Goal: Task Accomplishment & Management: Manage account settings

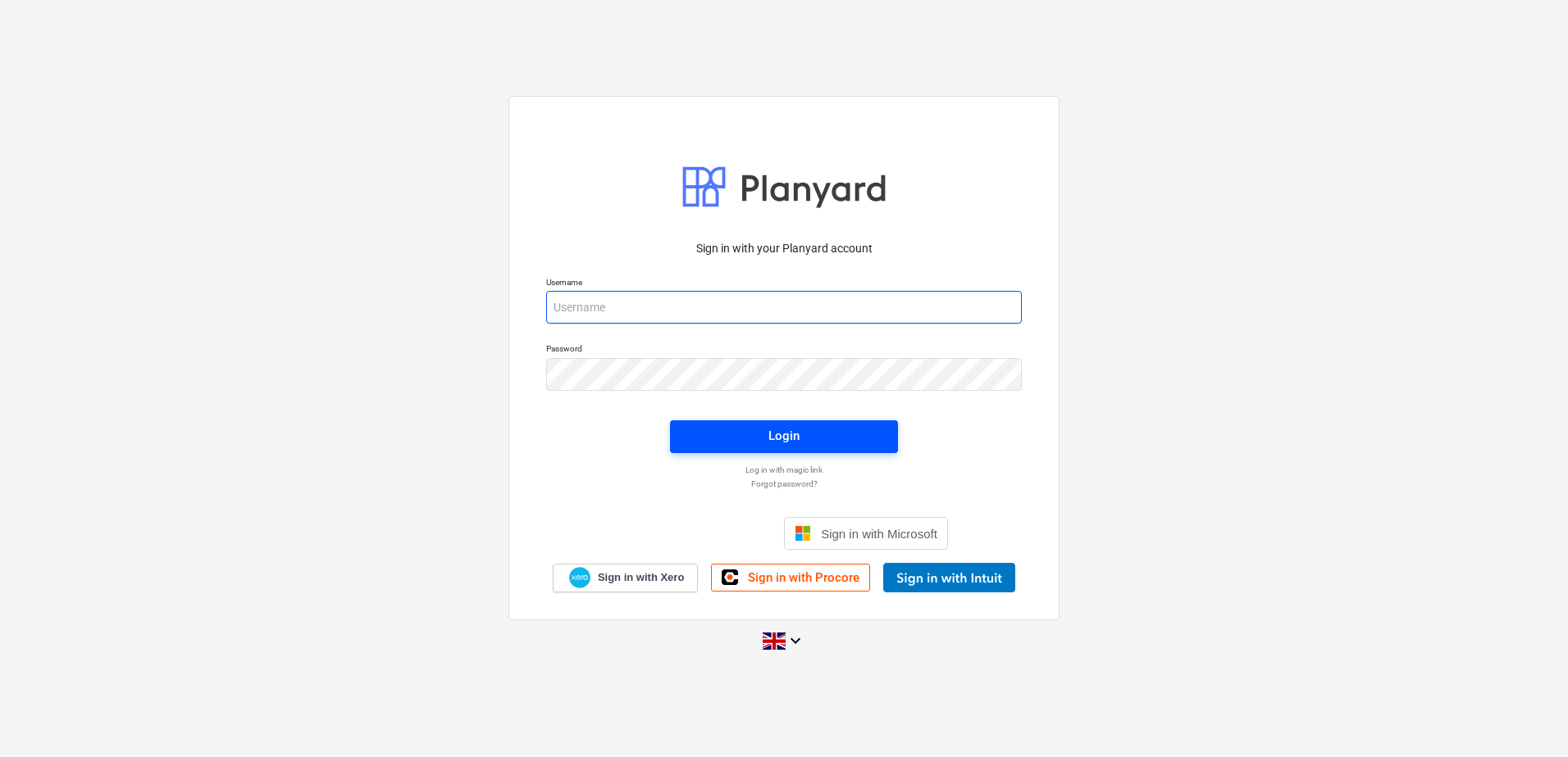
type input "[EMAIL_ADDRESS][DOMAIN_NAME]"
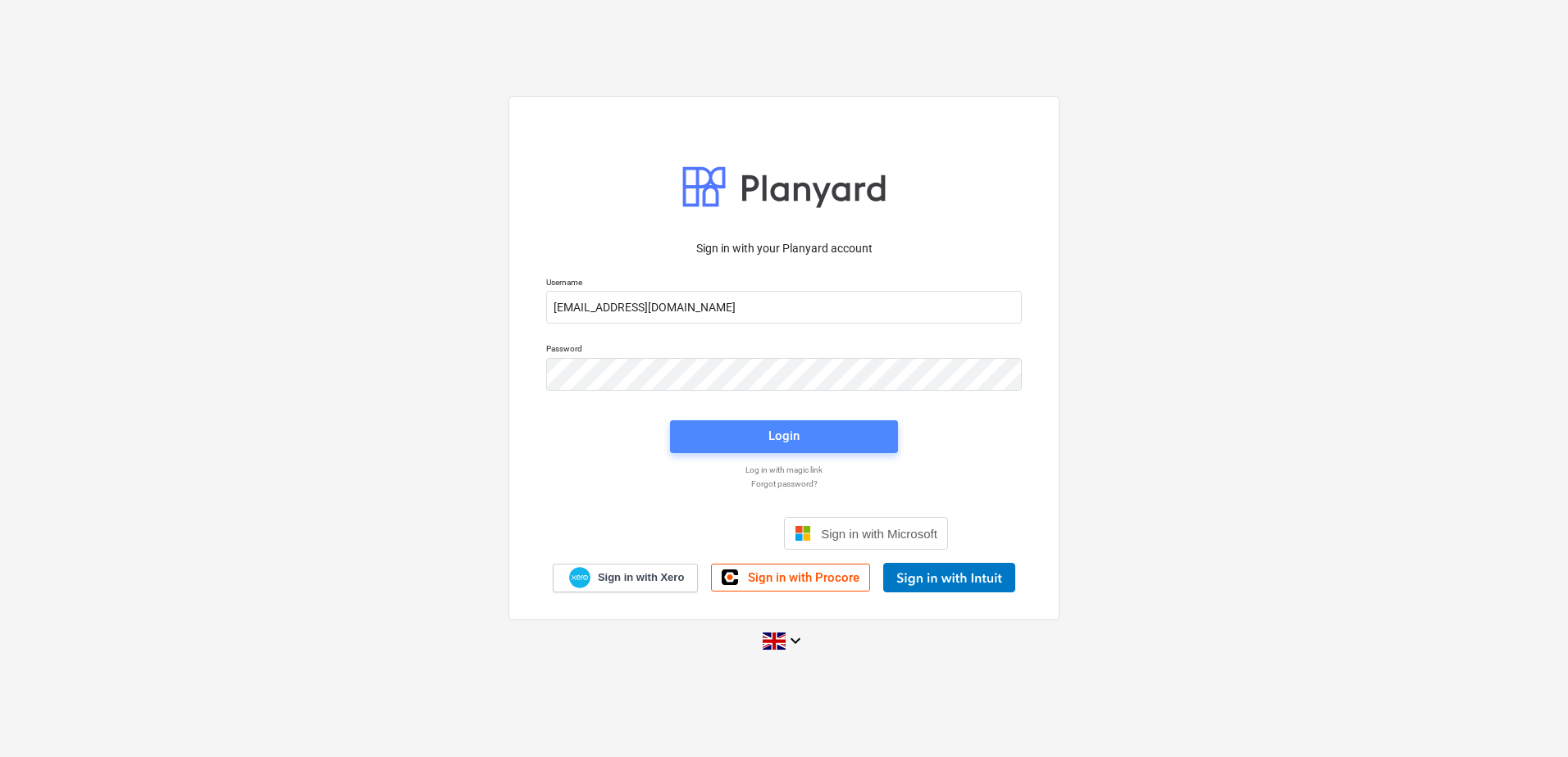
click at [725, 428] on span "Login" at bounding box center [784, 435] width 188 height 21
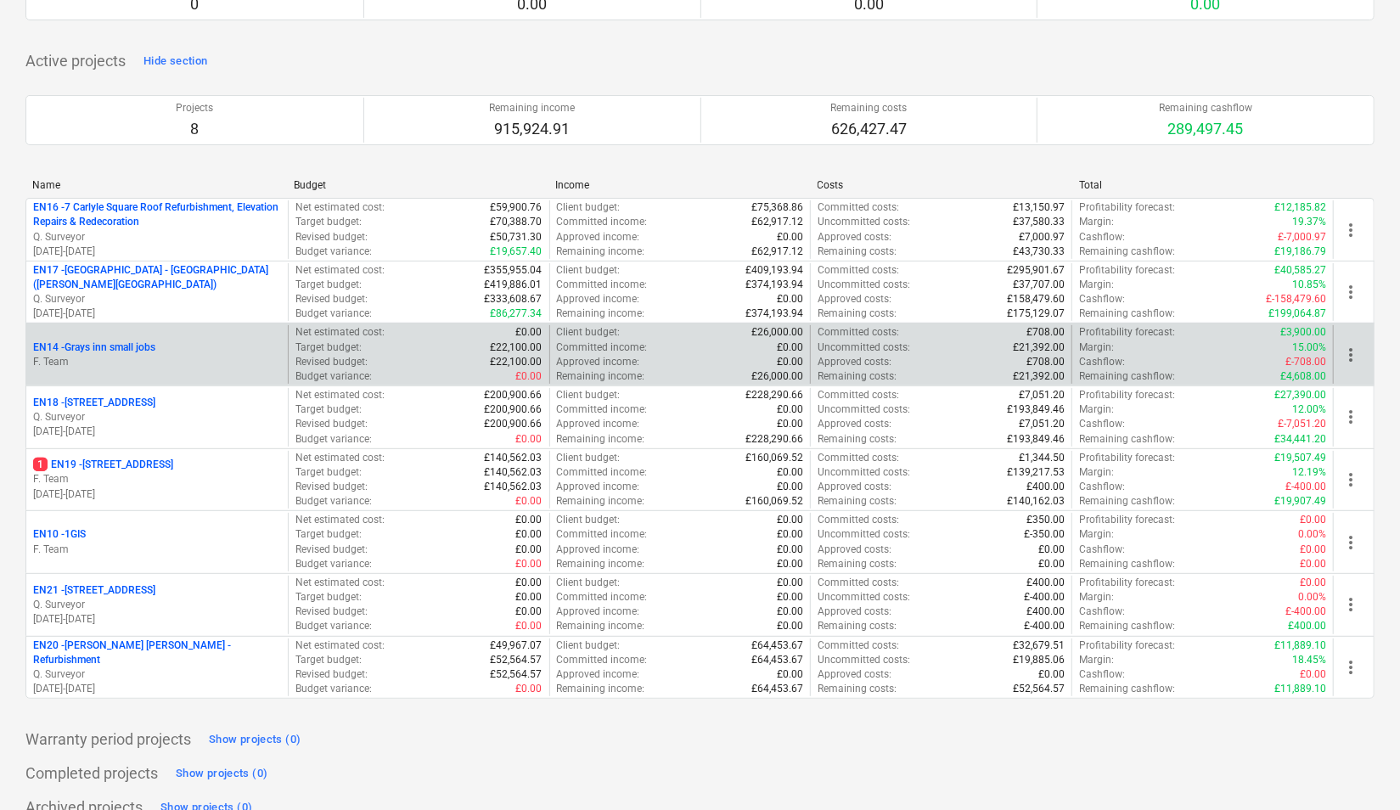
scroll to position [170, 0]
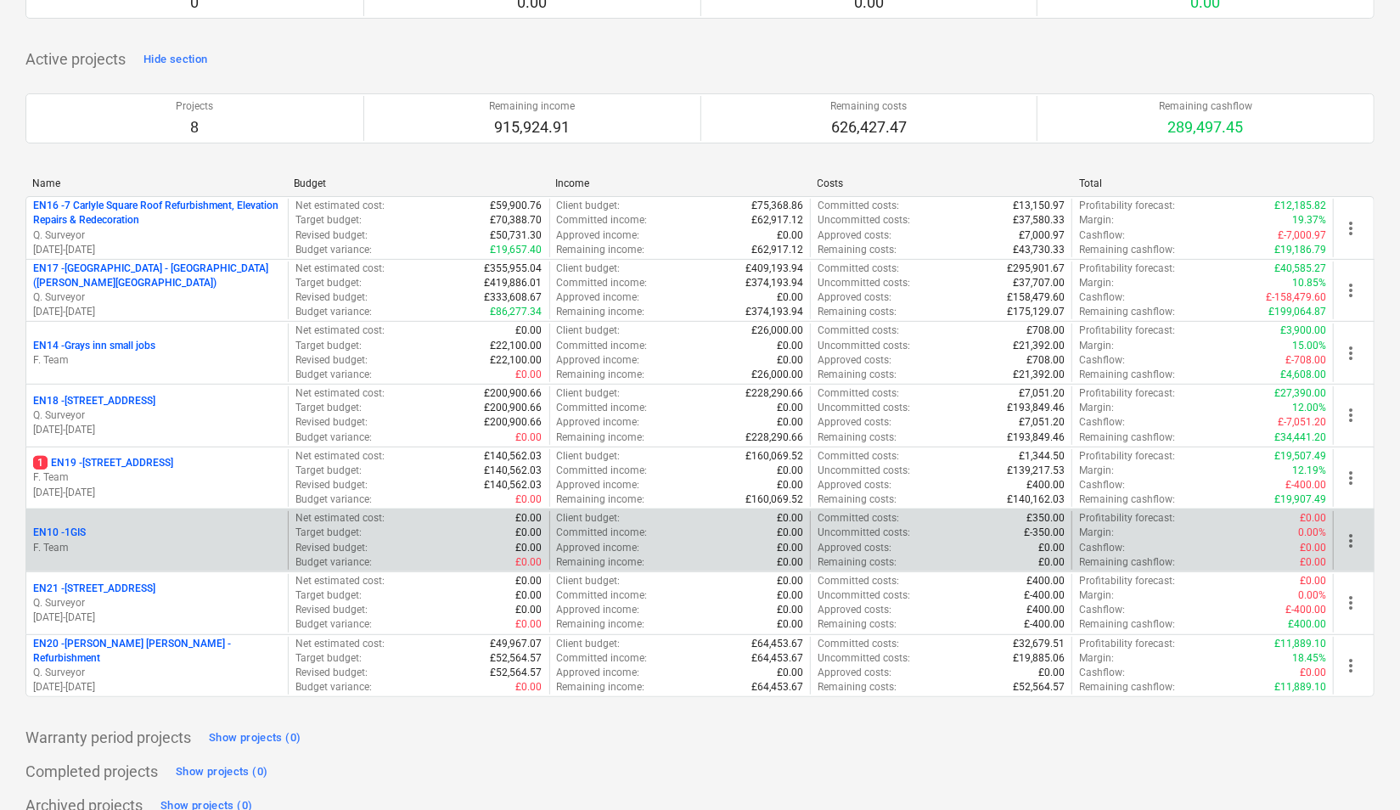
click at [190, 532] on div "EN10 - 1GIS" at bounding box center [157, 532] width 248 height 14
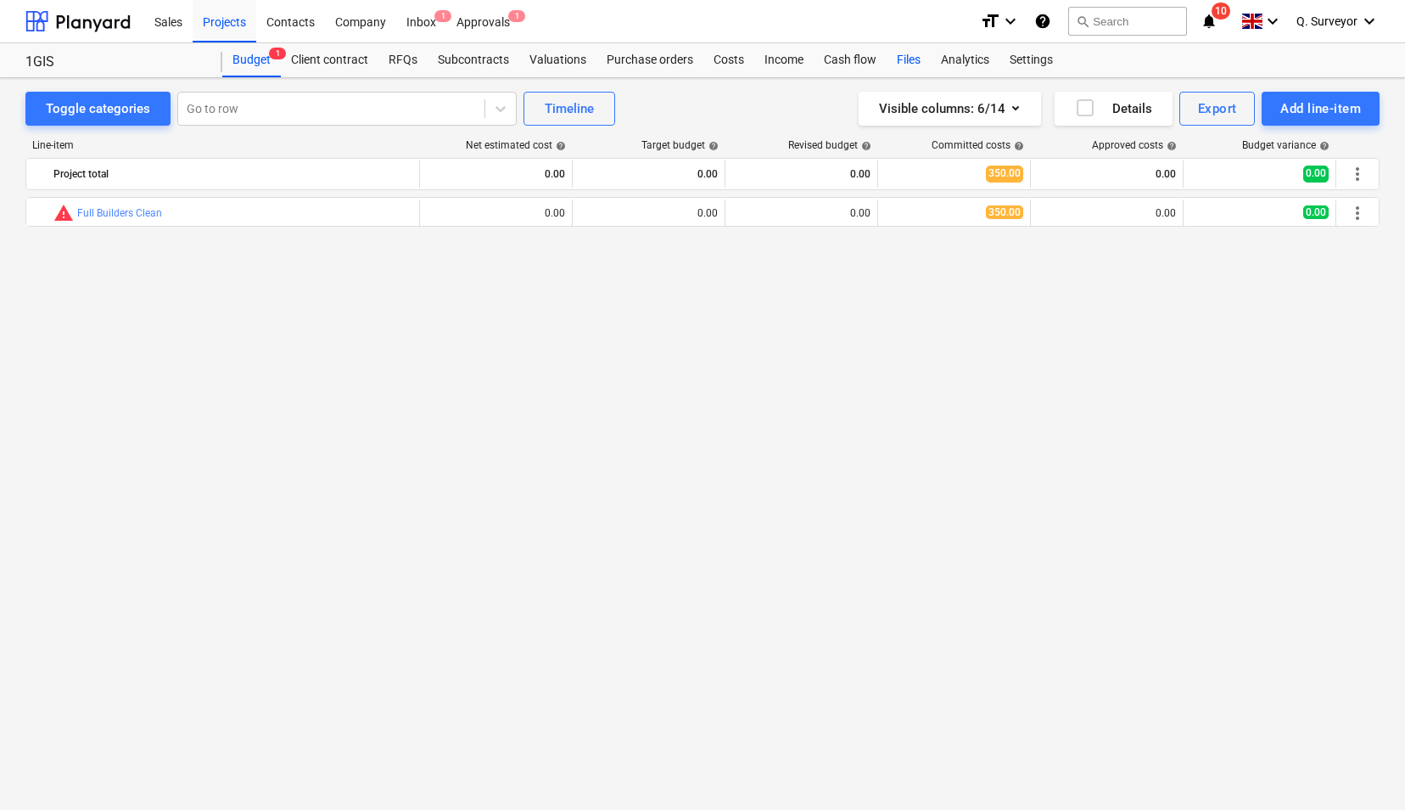
click at [899, 51] on div "Files" at bounding box center [909, 60] width 44 height 34
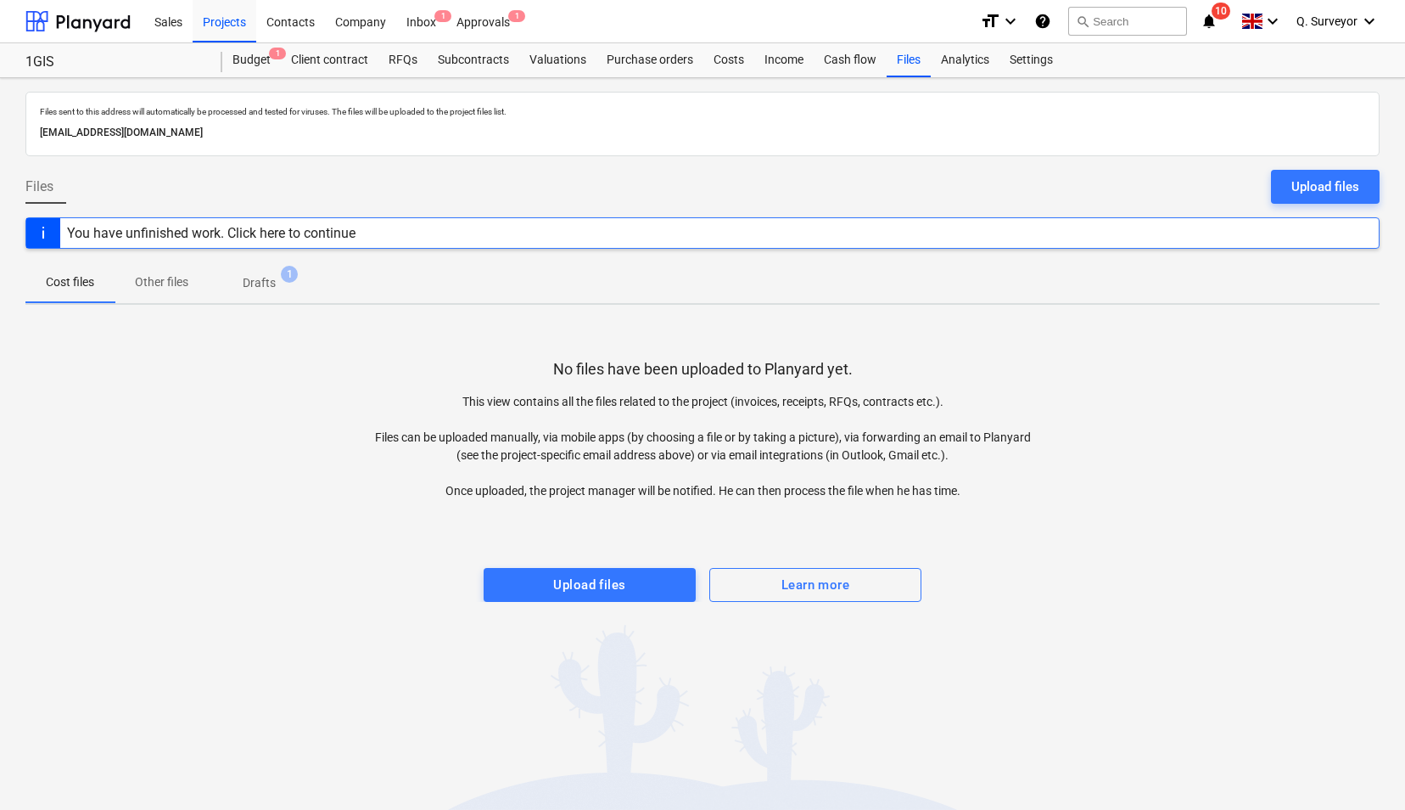
drag, startPoint x: 348, startPoint y: 129, endPoint x: 24, endPoint y: 132, distance: 324.2
click at [24, 132] on div "Files sent to this address will automatically be processed and tested for virus…" at bounding box center [702, 444] width 1405 height 732
drag, startPoint x: 24, startPoint y: 132, endPoint x: 63, endPoint y: 137, distance: 39.4
copy p "[EMAIL_ADDRESS][DOMAIN_NAME]"
click at [236, 24] on div "Projects" at bounding box center [225, 20] width 64 height 43
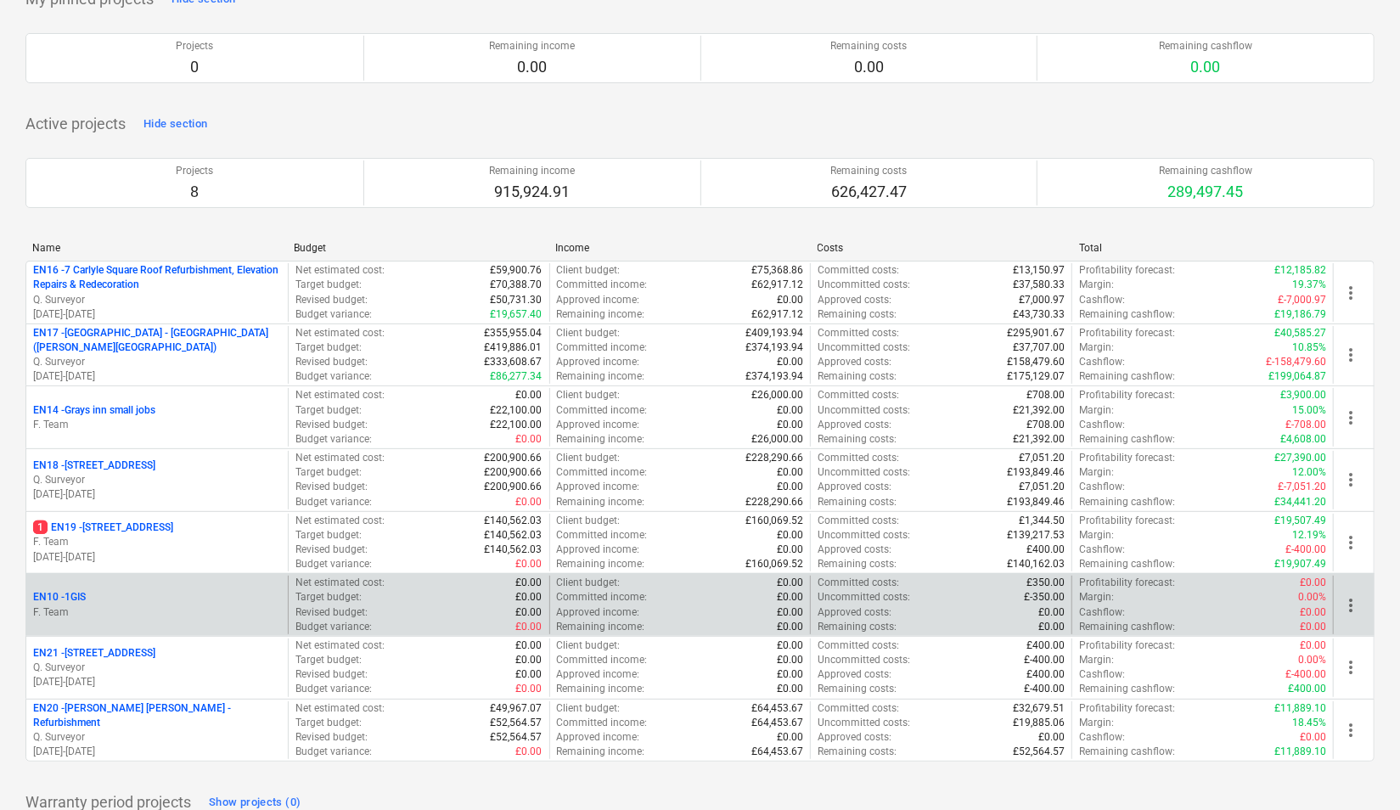
scroll to position [104, 0]
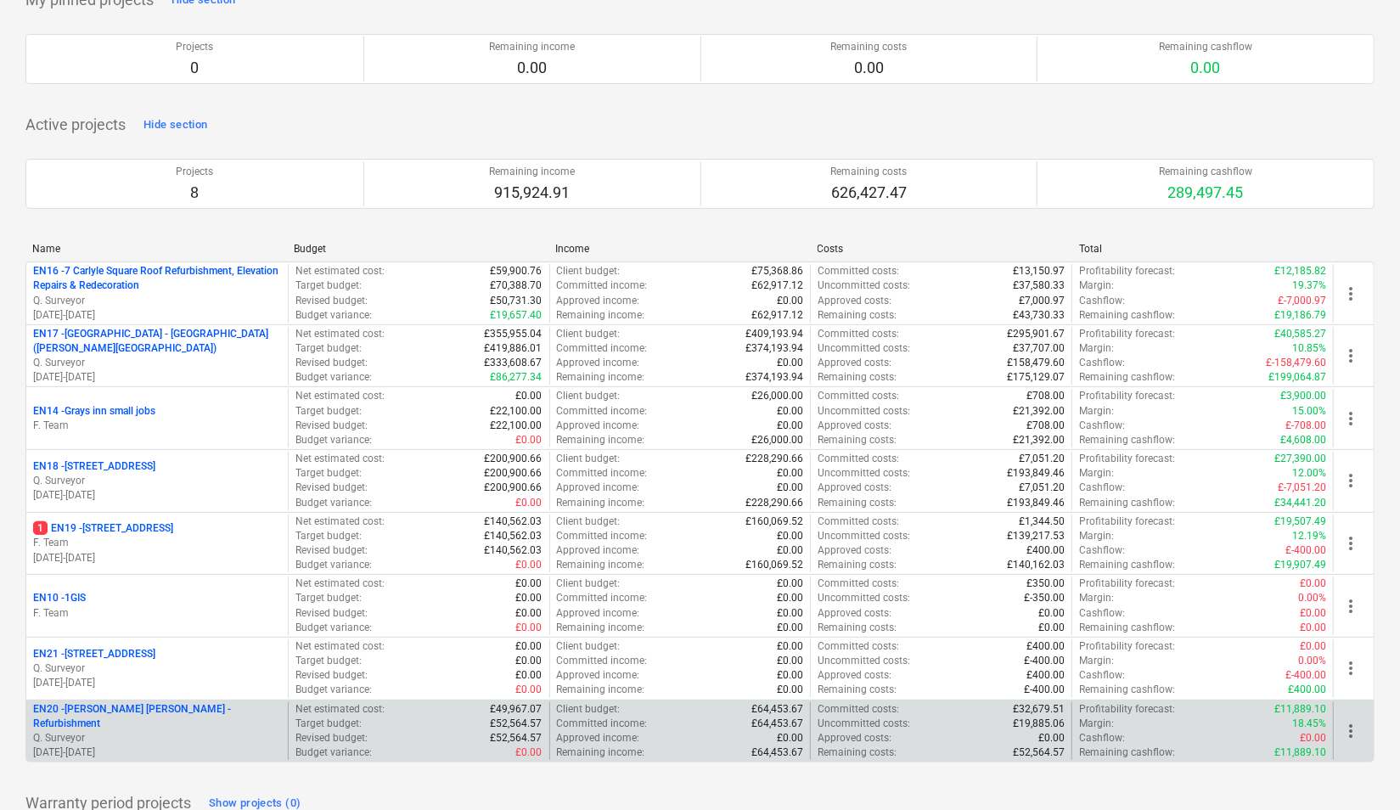
click at [212, 702] on div "EN20 - [PERSON_NAME] [PERSON_NAME] - Refurbishment Q. Surveyor [DATE] - [DATE]" at bounding box center [156, 731] width 261 height 59
click at [216, 716] on div "EN20 - [PERSON_NAME] [PERSON_NAME] - Refurbishment" at bounding box center [157, 716] width 248 height 29
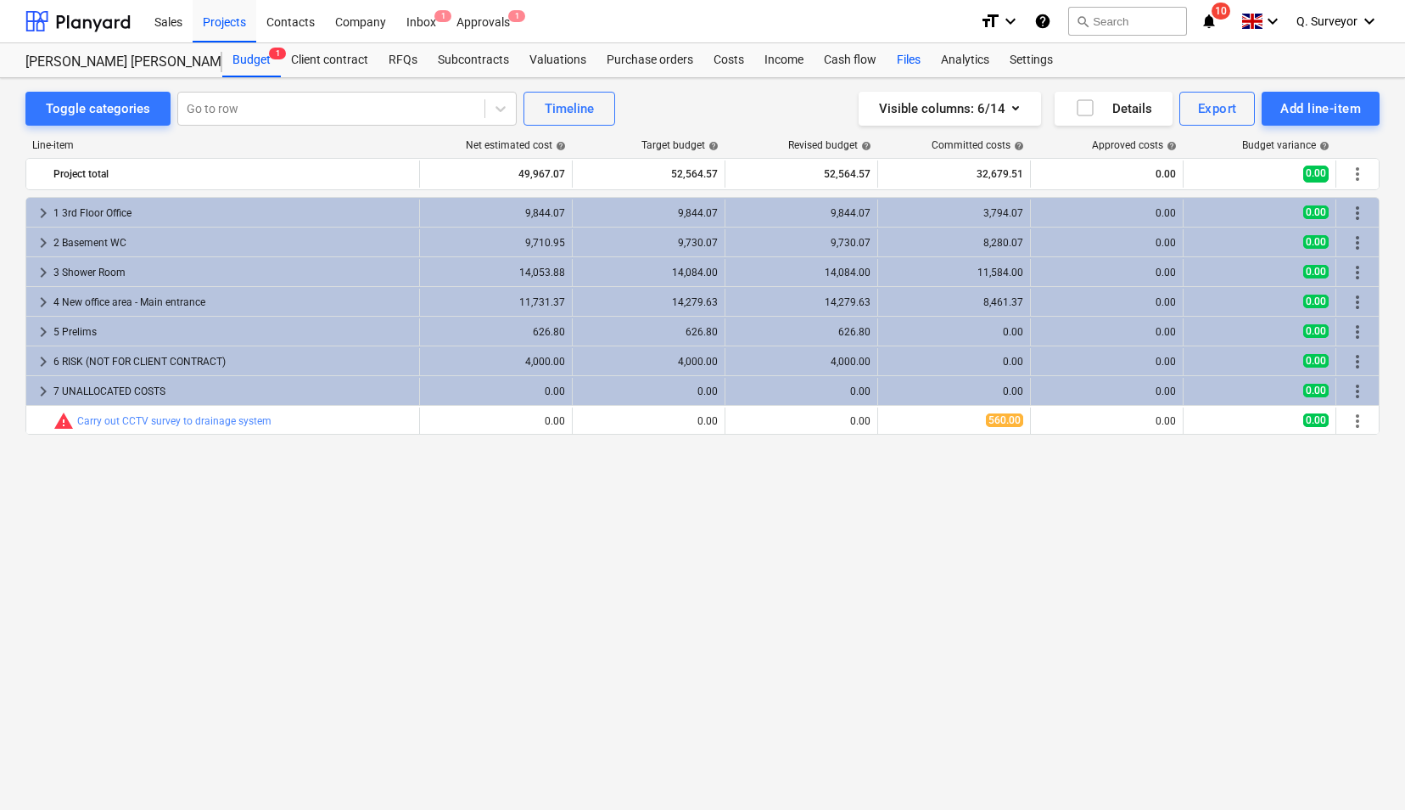
click at [900, 60] on div "Files" at bounding box center [909, 60] width 44 height 34
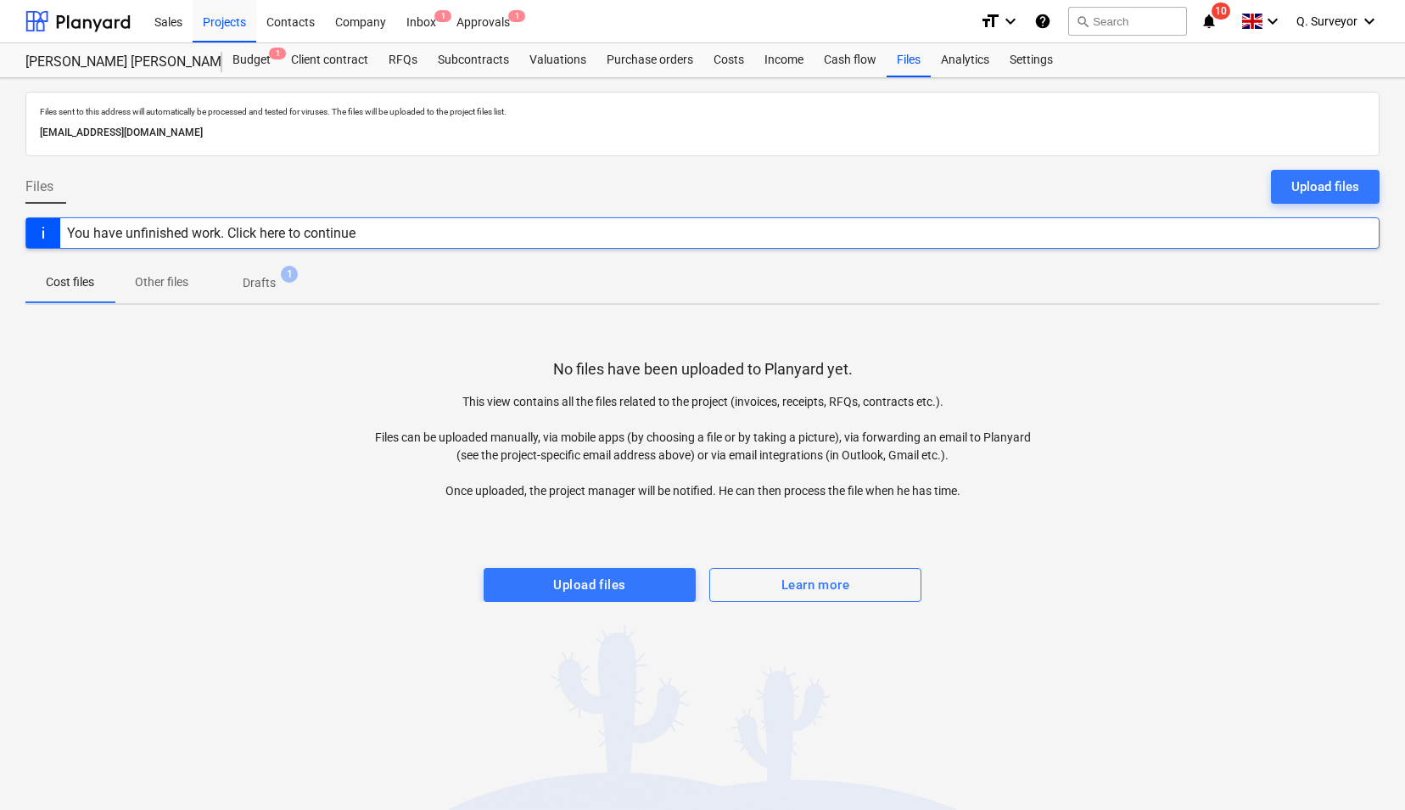
drag, startPoint x: 367, startPoint y: 132, endPoint x: 31, endPoint y: 138, distance: 336.1
click at [31, 138] on div "Files sent to this address will automatically be processed and tested for virus…" at bounding box center [702, 124] width 1355 height 65
drag, startPoint x: 31, startPoint y: 138, endPoint x: 77, endPoint y: 131, distance: 47.3
copy p "[EMAIL_ADDRESS][DOMAIN_NAME]"
click at [239, 22] on div "Projects" at bounding box center [225, 20] width 64 height 43
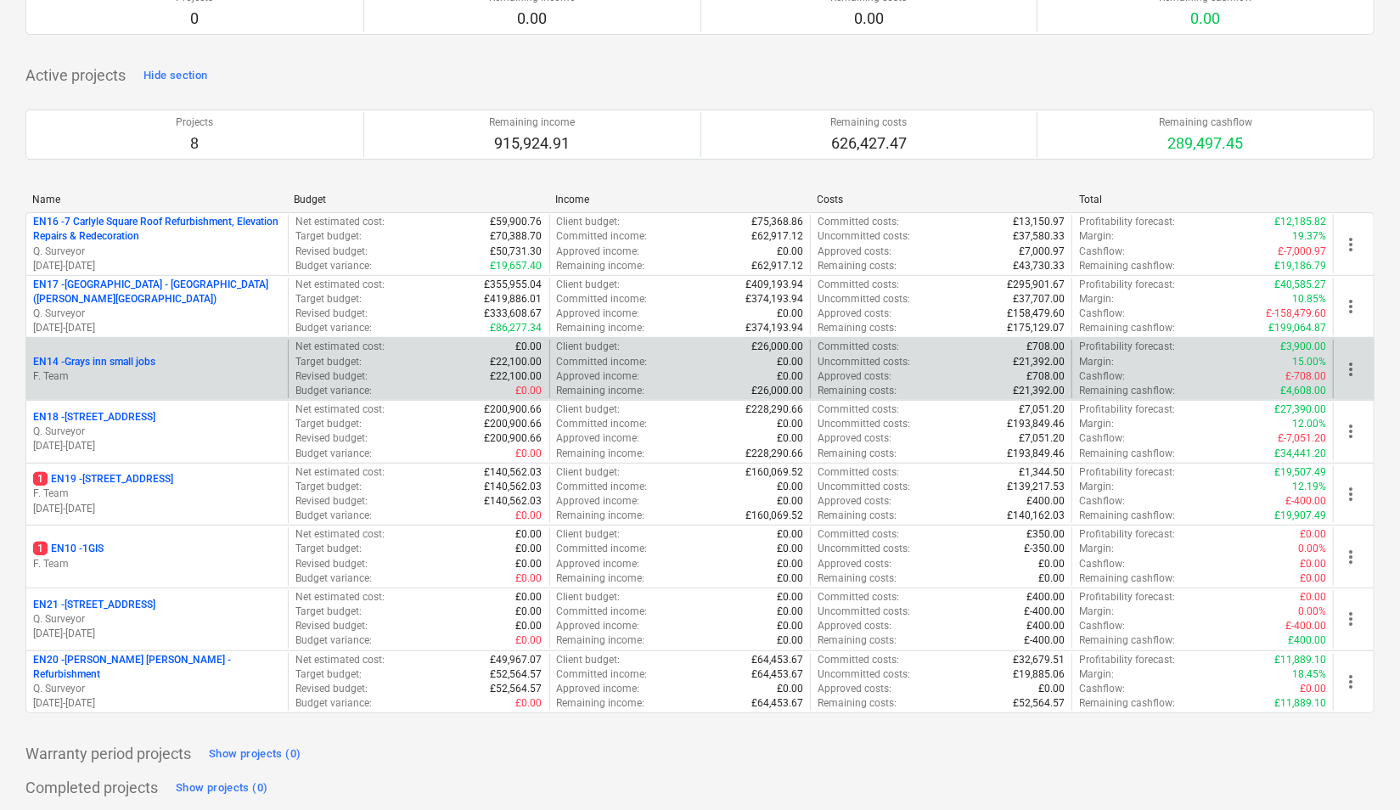
scroll to position [170, 0]
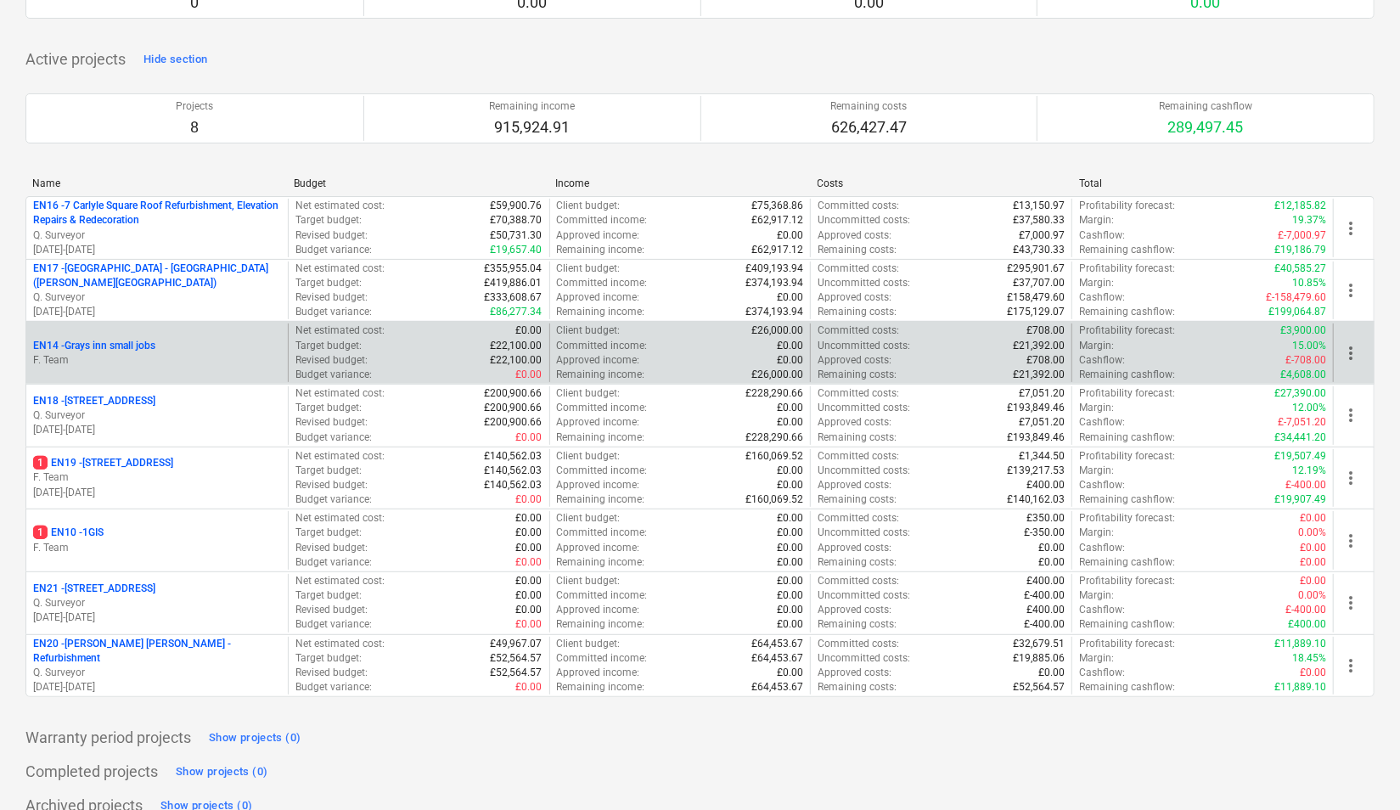
click at [160, 362] on p "F. Team" at bounding box center [157, 360] width 248 height 14
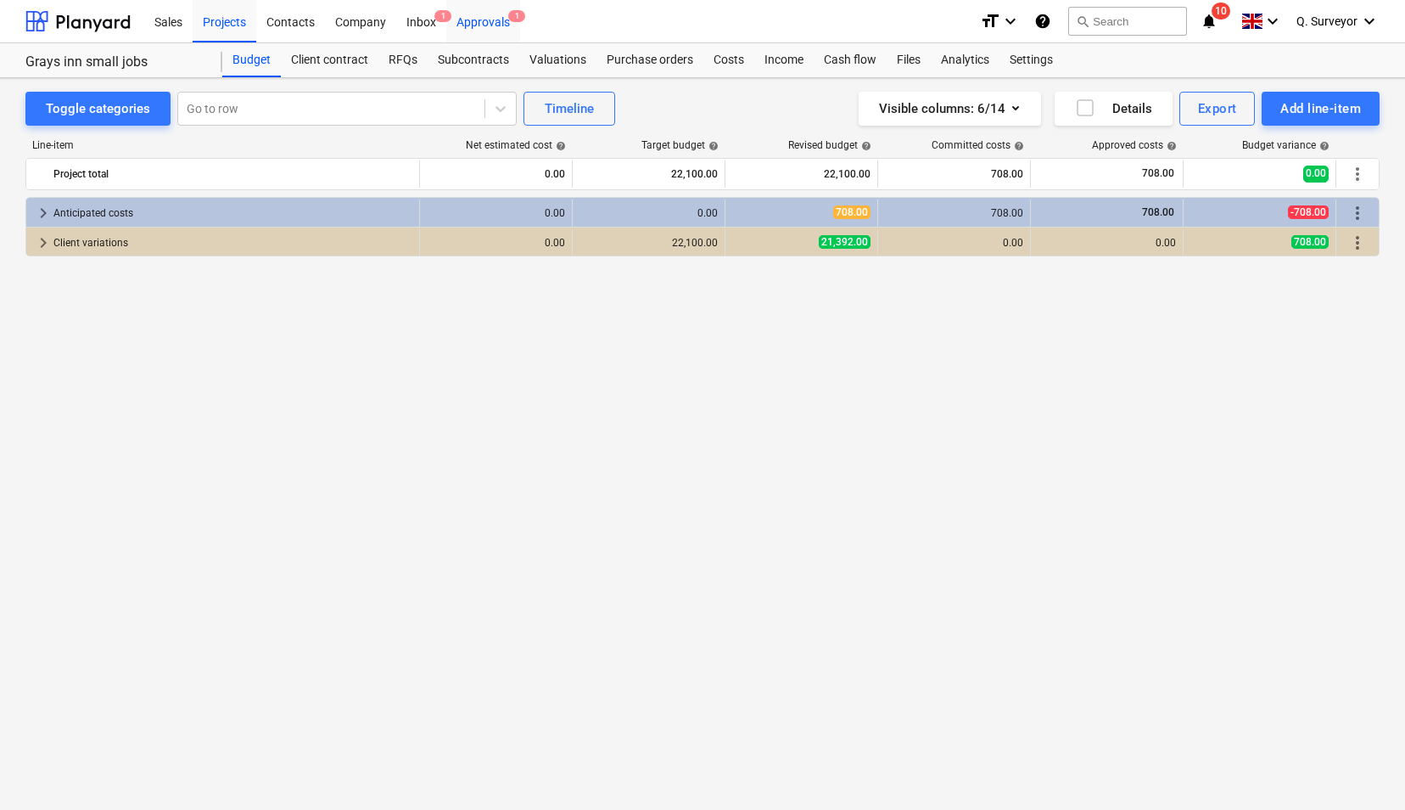
click at [485, 22] on div "Approvals 1" at bounding box center [483, 20] width 74 height 43
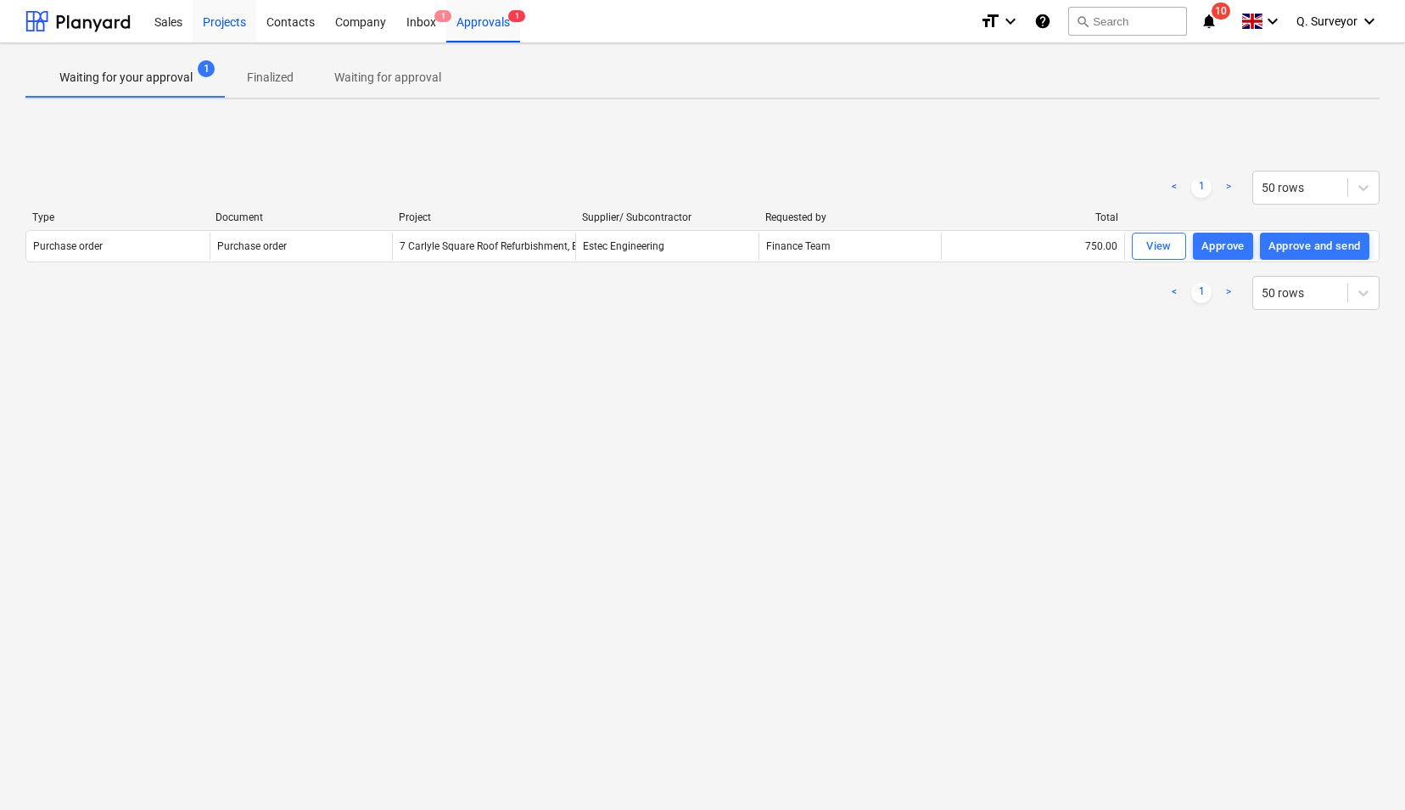
click at [219, 25] on div "Projects" at bounding box center [225, 20] width 64 height 43
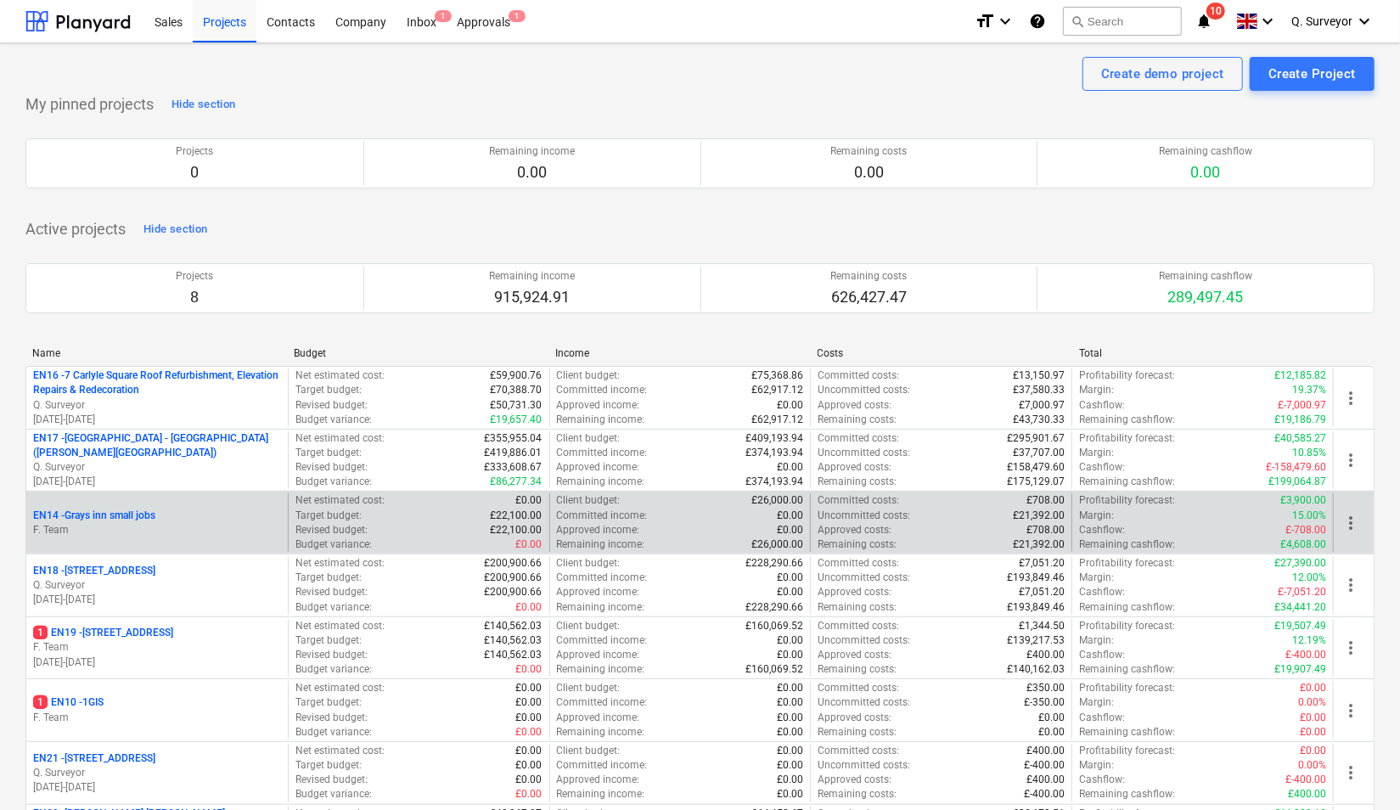
click at [181, 509] on div "EN14 - Grays inn small jobs" at bounding box center [157, 515] width 248 height 14
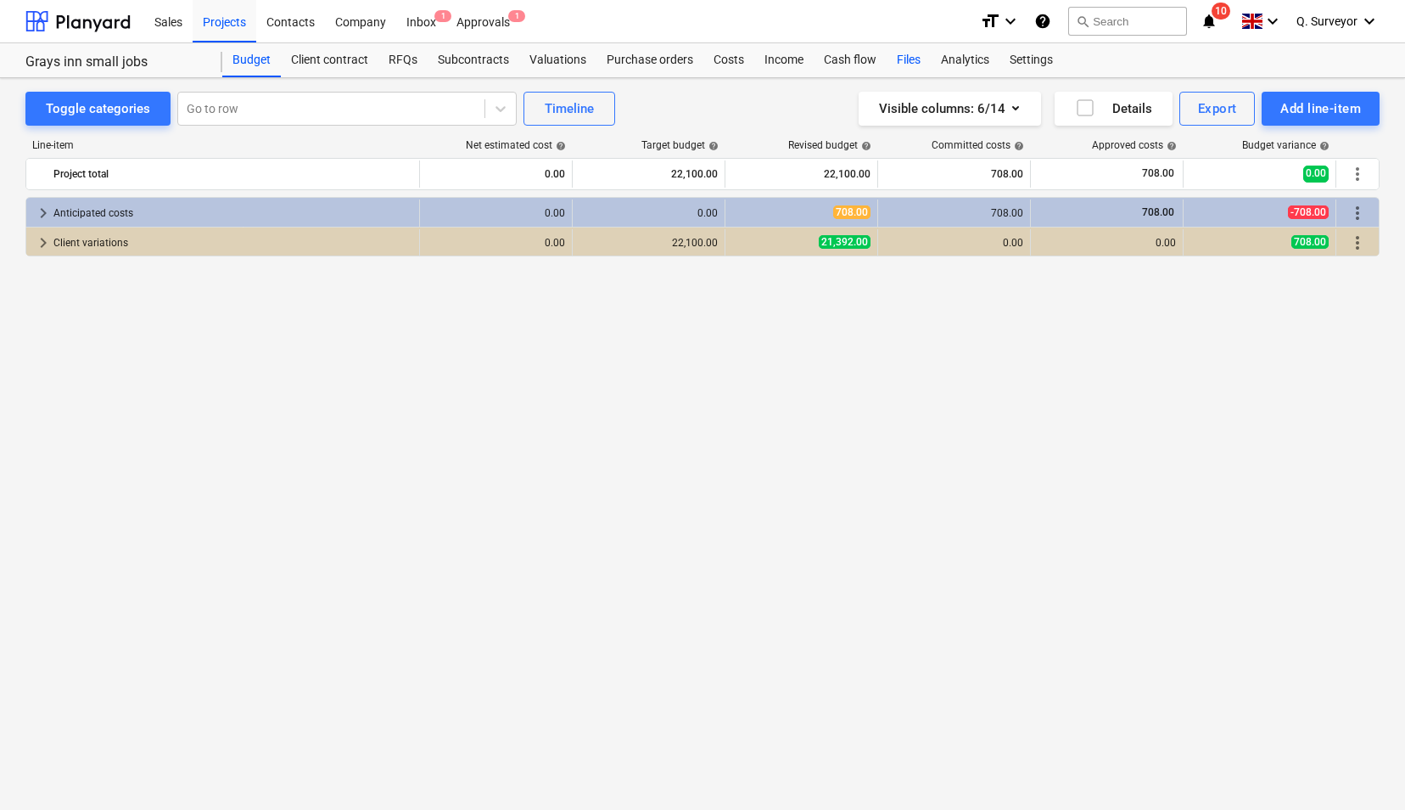
click at [903, 57] on div "Files" at bounding box center [909, 60] width 44 height 34
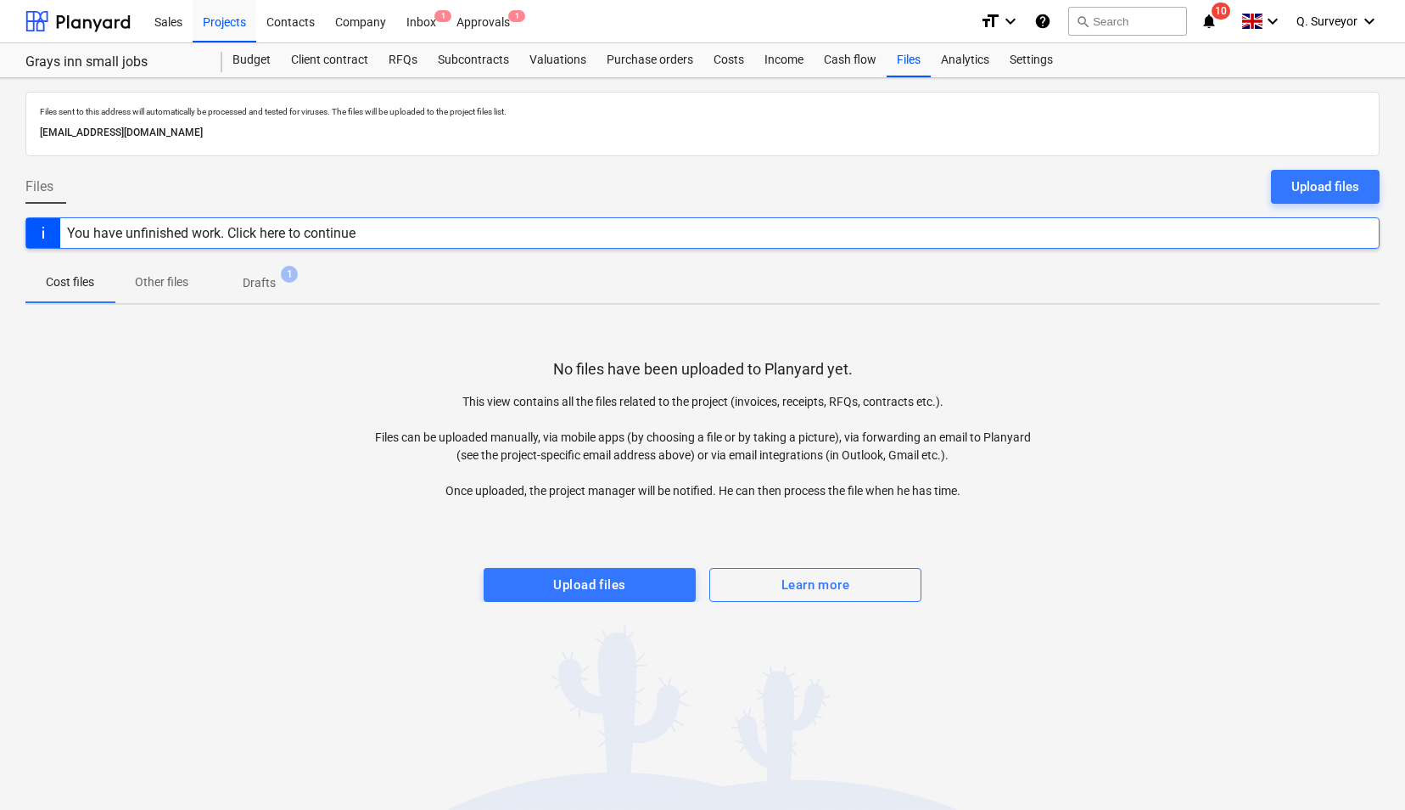
drag, startPoint x: 348, startPoint y: 132, endPoint x: 19, endPoint y: 141, distance: 329.4
click at [19, 141] on div "Files sent to this address will automatically be processed and tested for virus…" at bounding box center [702, 444] width 1405 height 732
drag, startPoint x: 19, startPoint y: 141, endPoint x: 81, endPoint y: 131, distance: 62.8
copy p "[EMAIL_ADDRESS][DOMAIN_NAME]"
click at [217, 21] on div "Projects" at bounding box center [225, 20] width 64 height 43
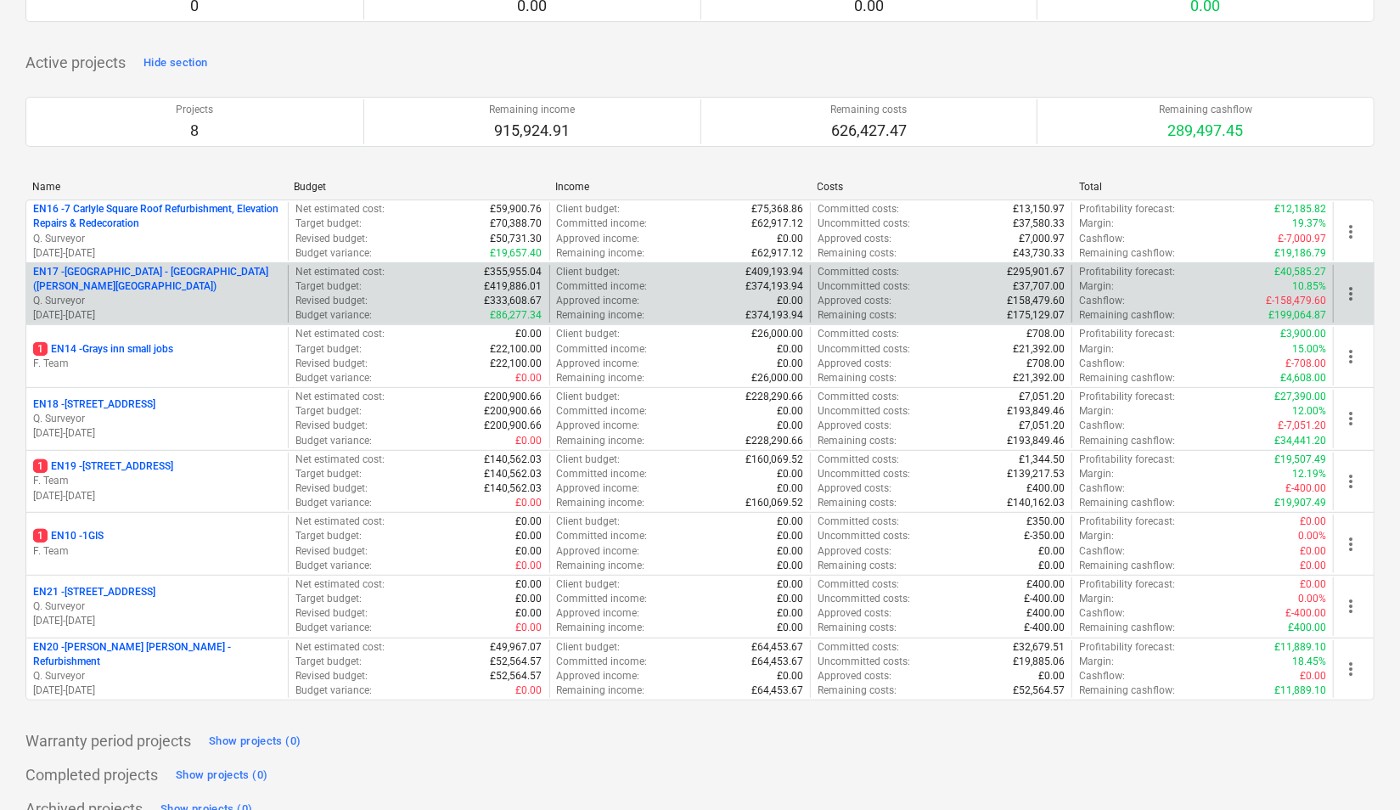
scroll to position [170, 0]
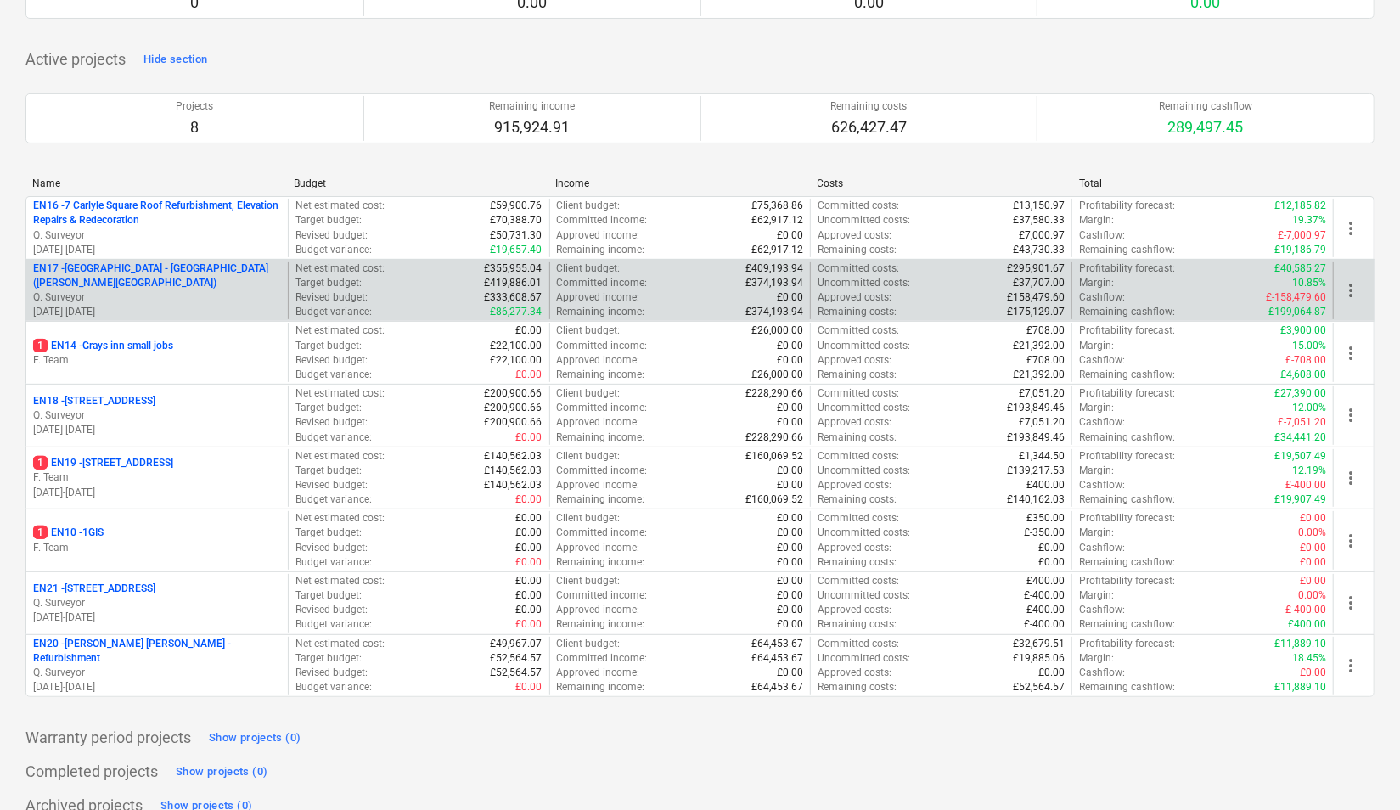
click at [156, 298] on p "Q. Surveyor" at bounding box center [157, 297] width 248 height 14
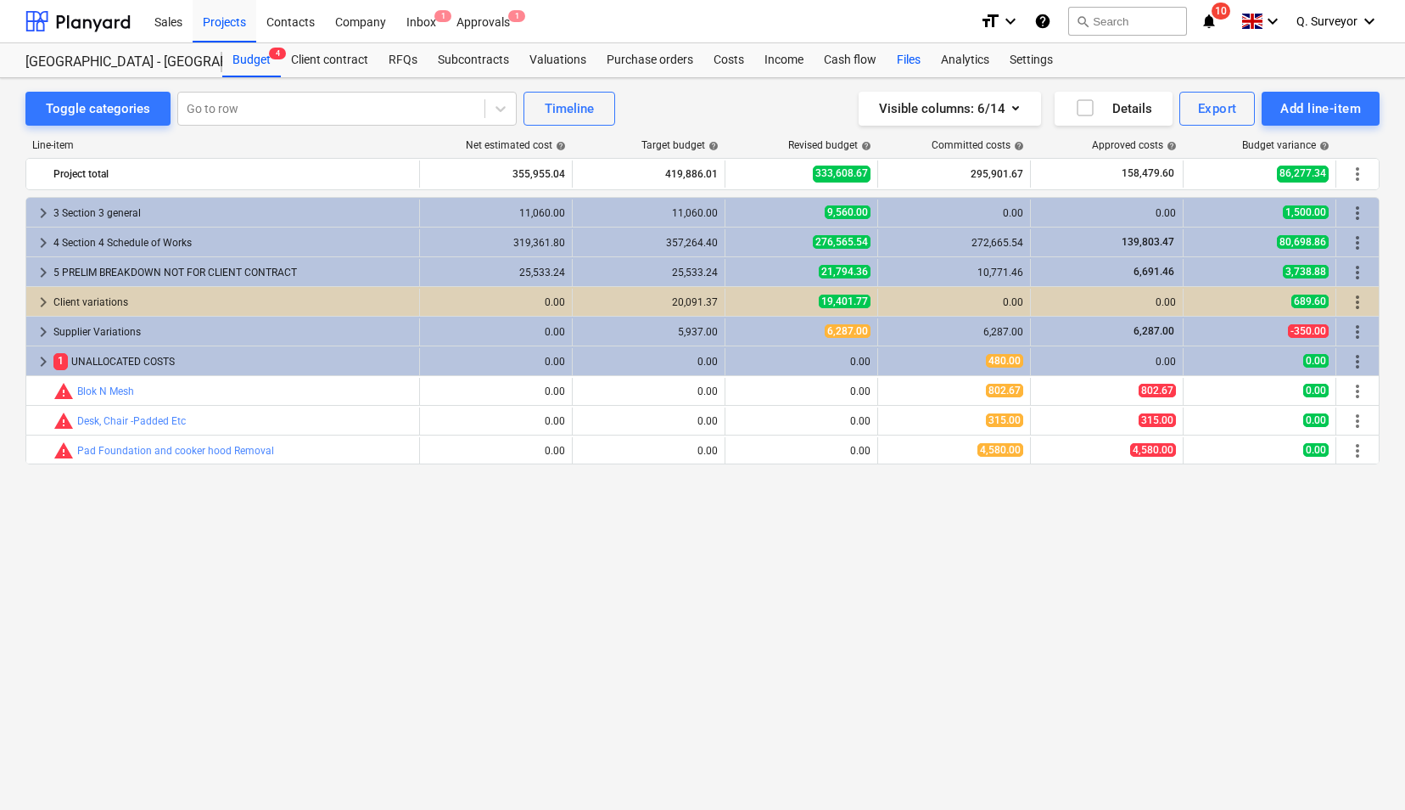
click at [906, 59] on div "Files" at bounding box center [909, 60] width 44 height 34
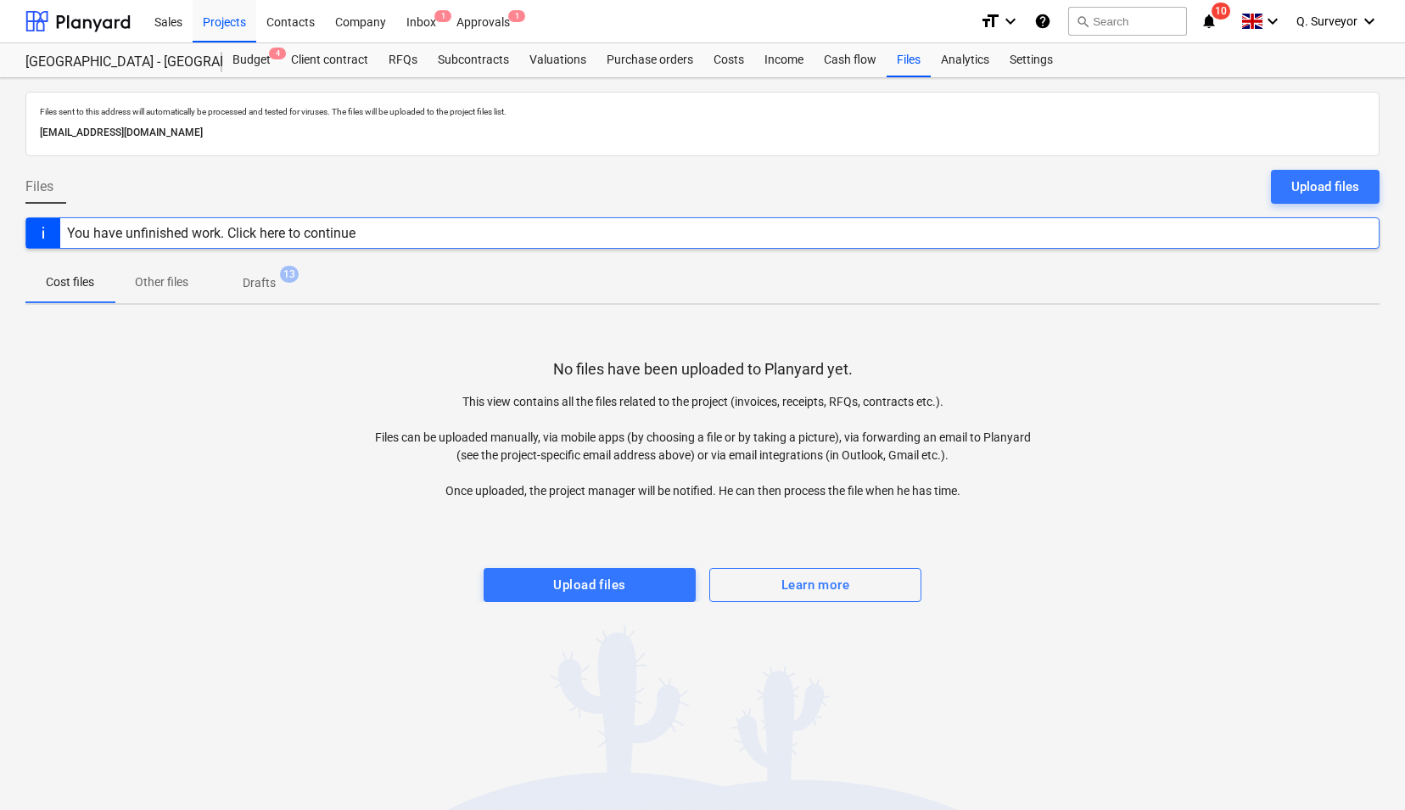
drag, startPoint x: 370, startPoint y: 136, endPoint x: 27, endPoint y: 143, distance: 342.9
click at [27, 143] on div "Files sent to this address will automatically be processed and tested for virus…" at bounding box center [702, 124] width 1355 height 65
drag, startPoint x: 27, startPoint y: 143, endPoint x: 87, endPoint y: 134, distance: 60.0
copy p "[EMAIL_ADDRESS][DOMAIN_NAME]"
click at [231, 14] on div "Projects" at bounding box center [225, 20] width 64 height 43
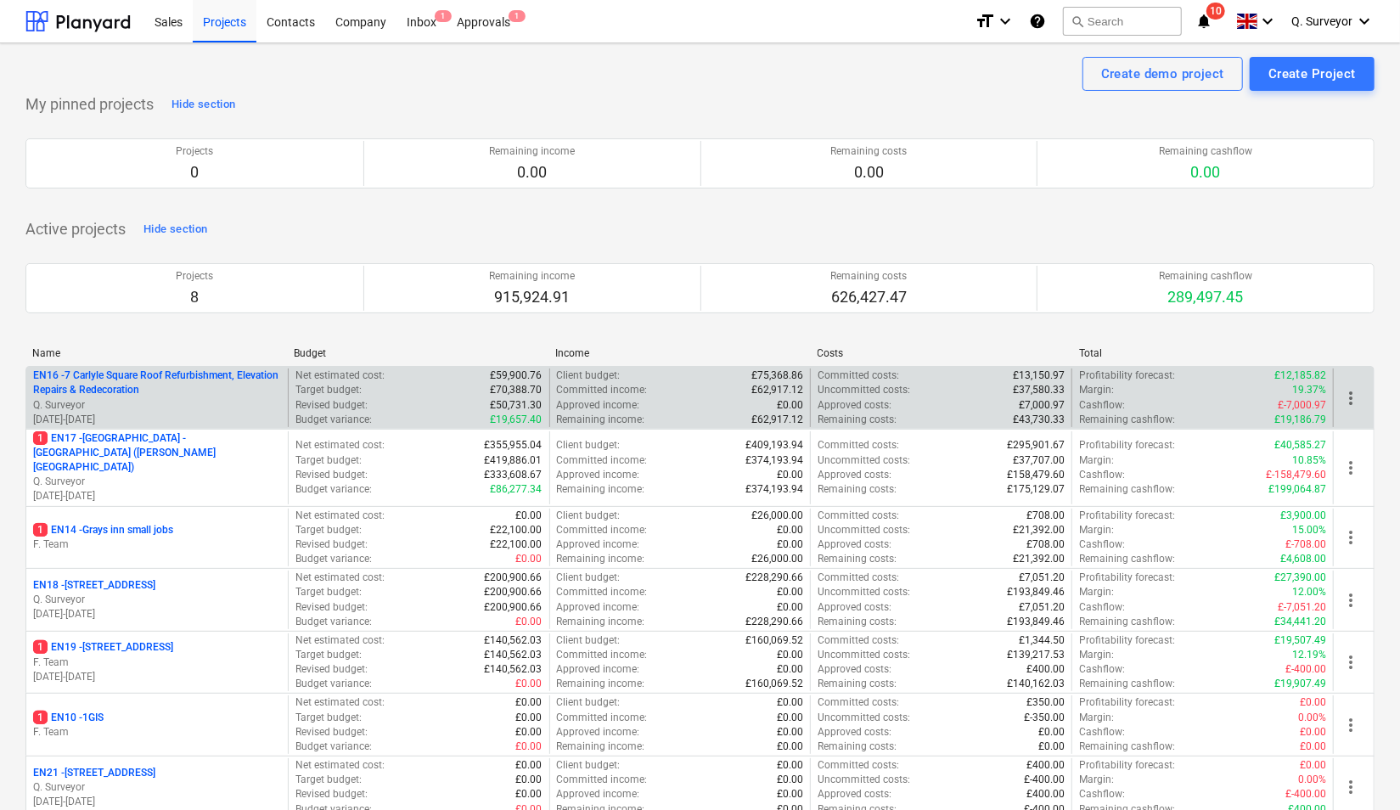
click at [170, 416] on p "[DATE] - [DATE]" at bounding box center [157, 419] width 248 height 14
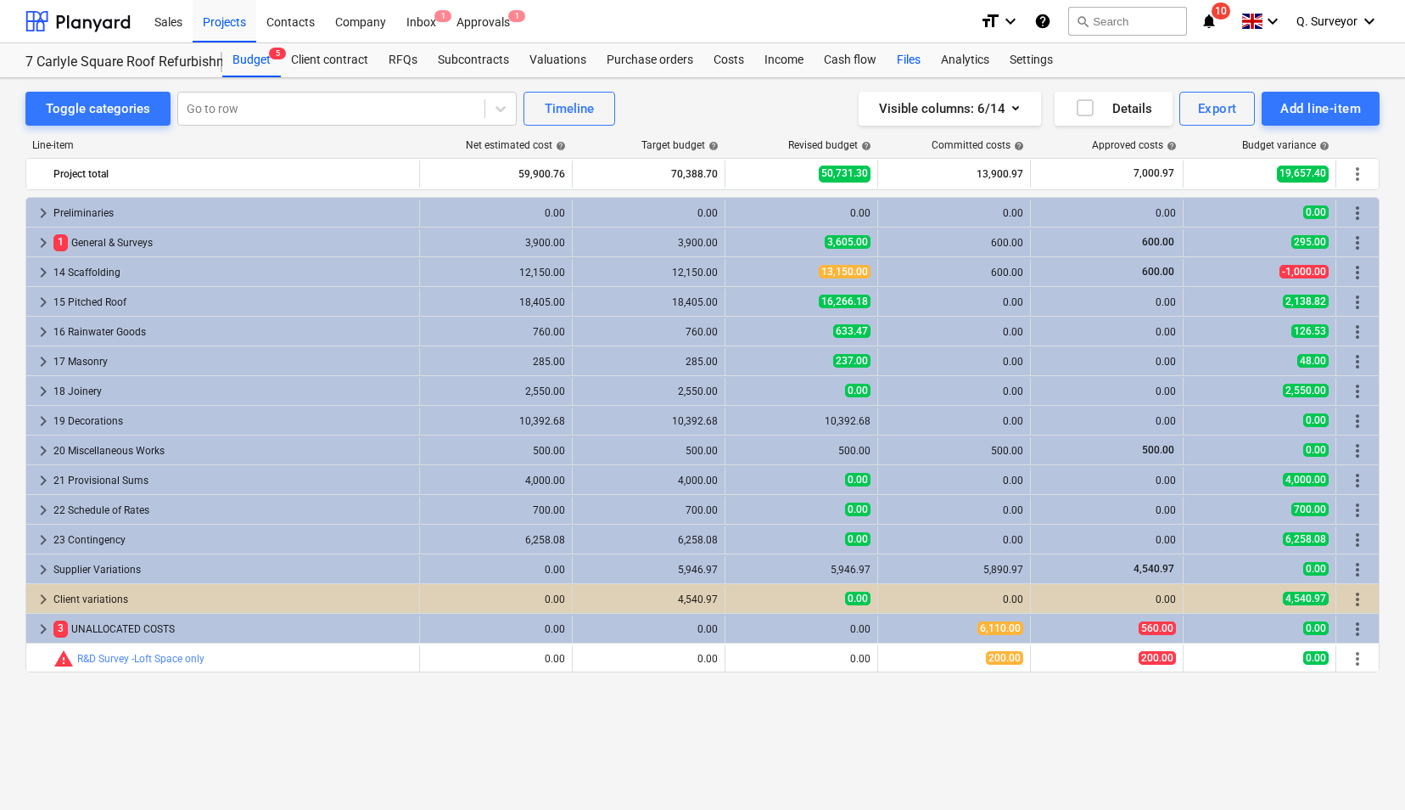
click at [898, 58] on div "Files" at bounding box center [909, 60] width 44 height 34
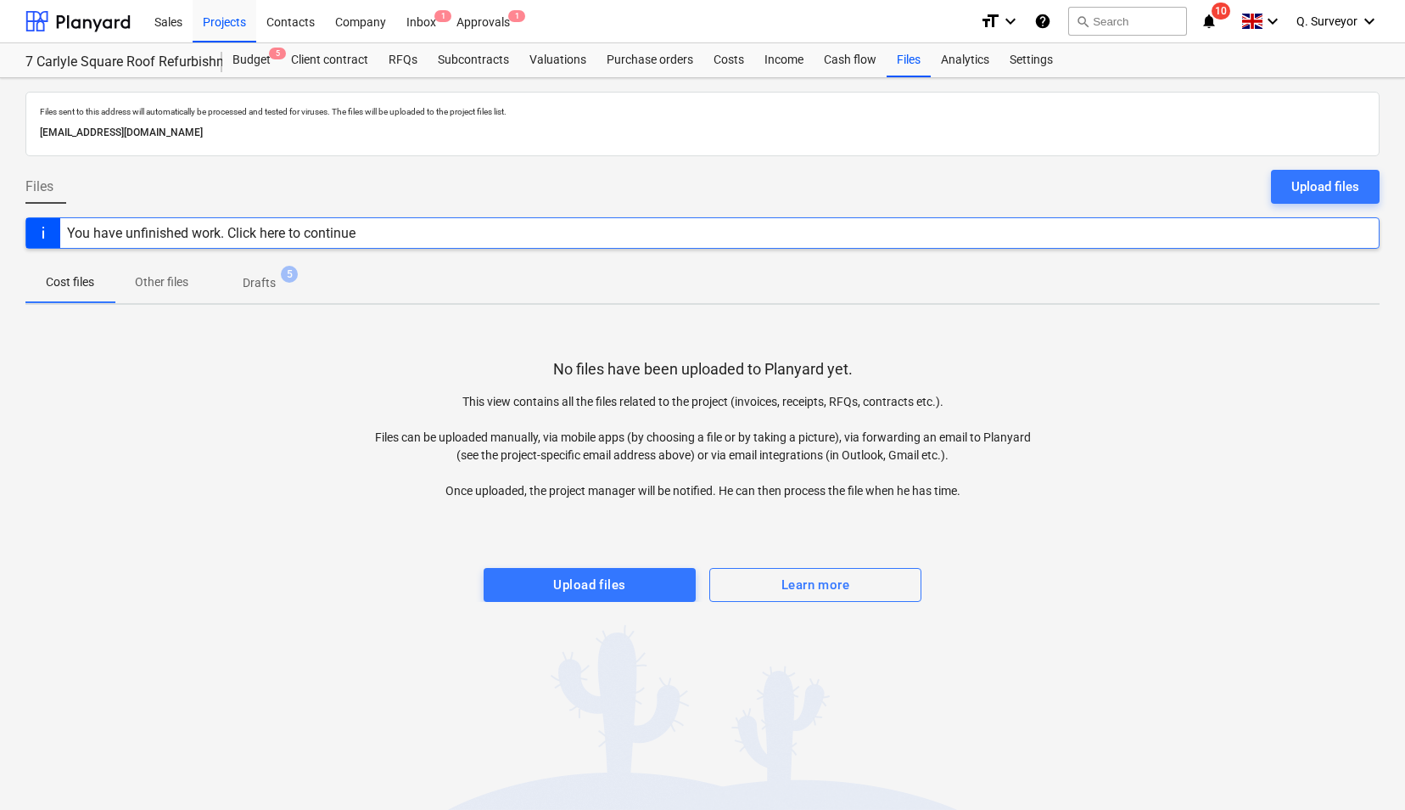
drag, startPoint x: 358, startPoint y: 126, endPoint x: 34, endPoint y: 131, distance: 324.3
click at [34, 131] on div "Files sent to this address will automatically be processed and tested for virus…" at bounding box center [702, 124] width 1355 height 65
drag, startPoint x: 34, startPoint y: 131, endPoint x: 54, endPoint y: 137, distance: 21.5
copy p "[EMAIL_ADDRESS][DOMAIN_NAME]"
